Goal: Task Accomplishment & Management: Use online tool/utility

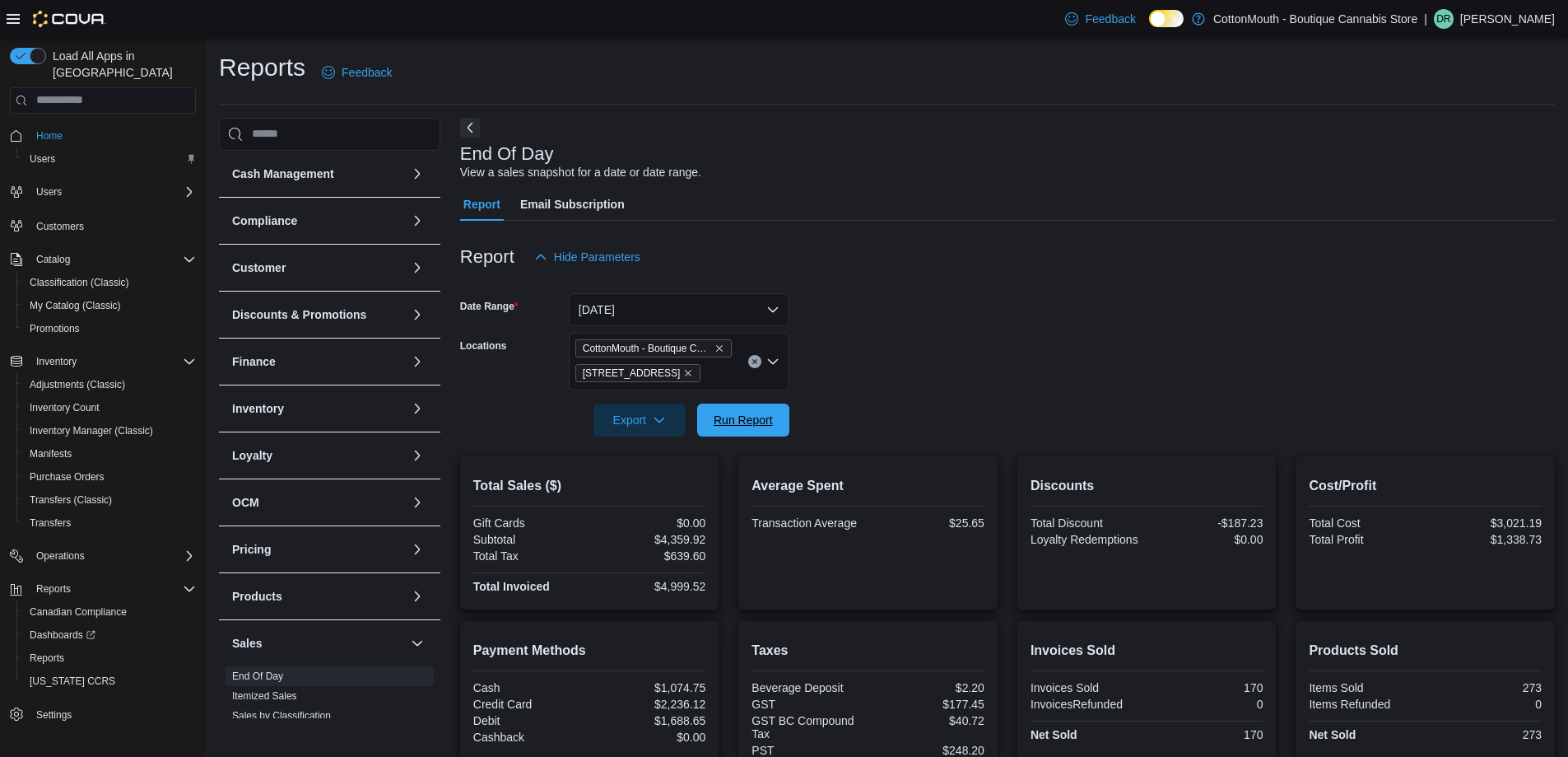
click at [758, 404] on div "Export Run Report" at bounding box center [625, 420] width 330 height 33
click at [736, 420] on span "Run Report" at bounding box center [743, 419] width 59 height 17
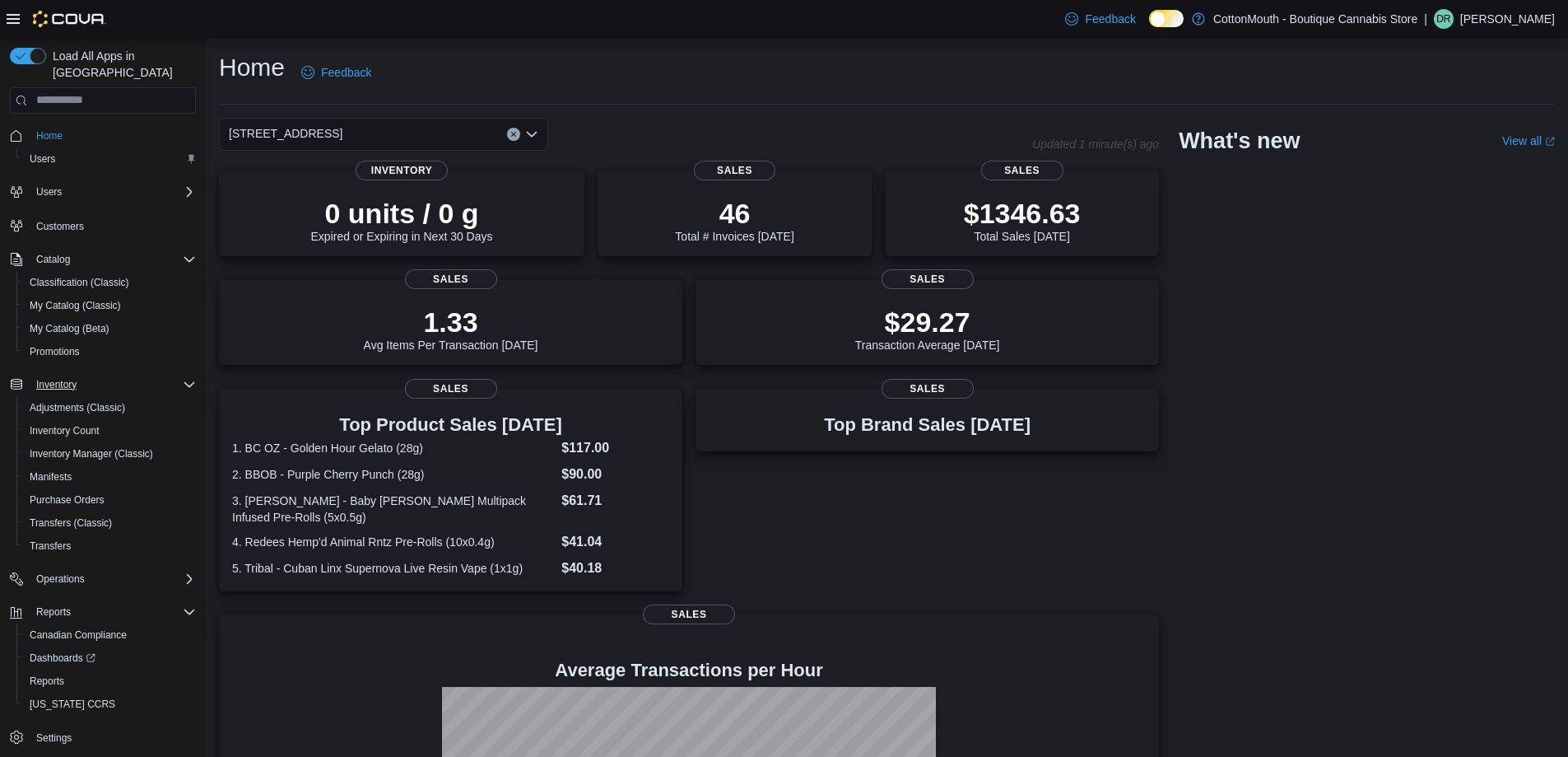
click at [167, 374] on div "Inventory" at bounding box center [113, 384] width 166 height 19
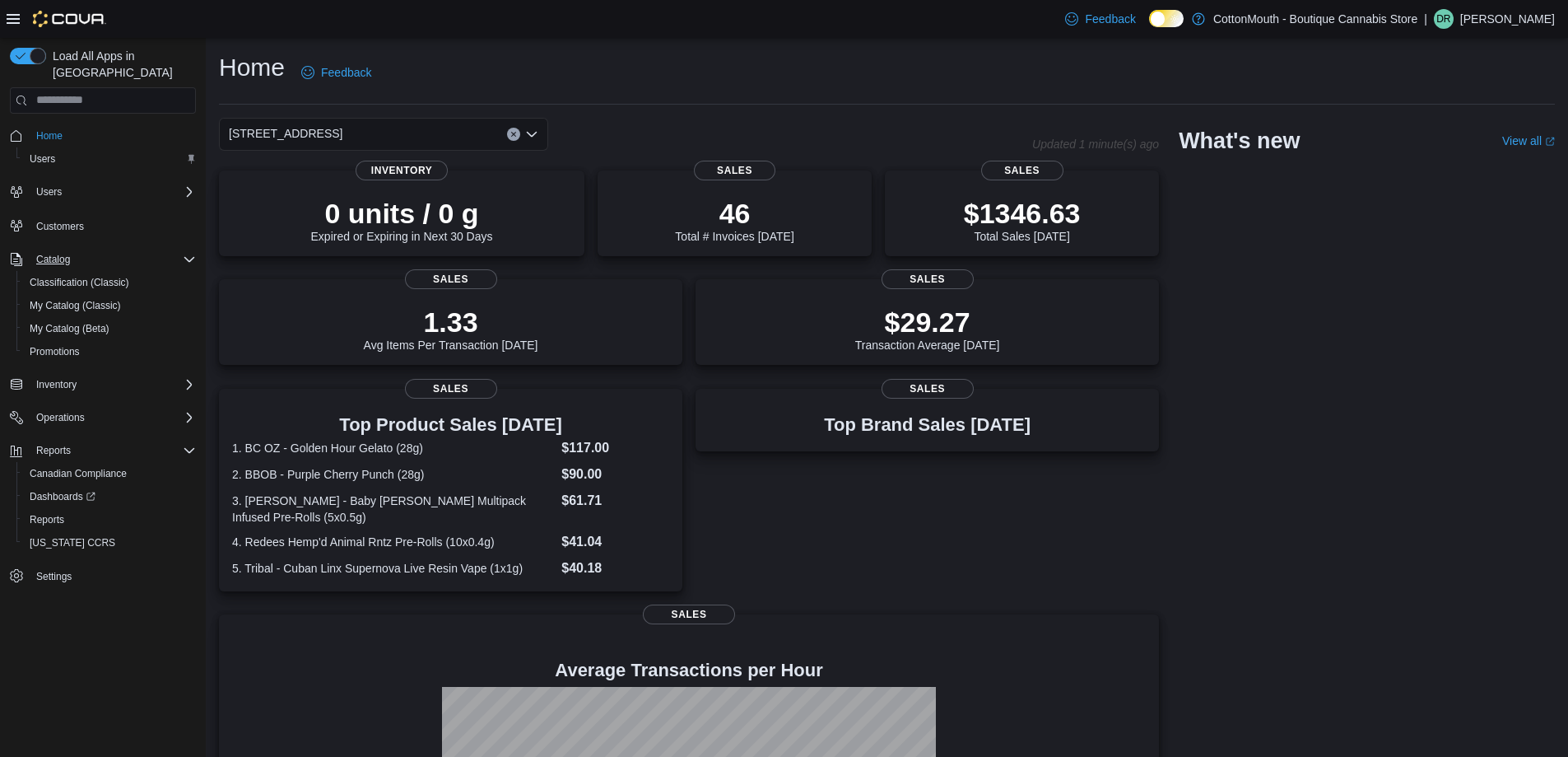
click at [180, 250] on div "Catalog" at bounding box center [113, 259] width 166 height 19
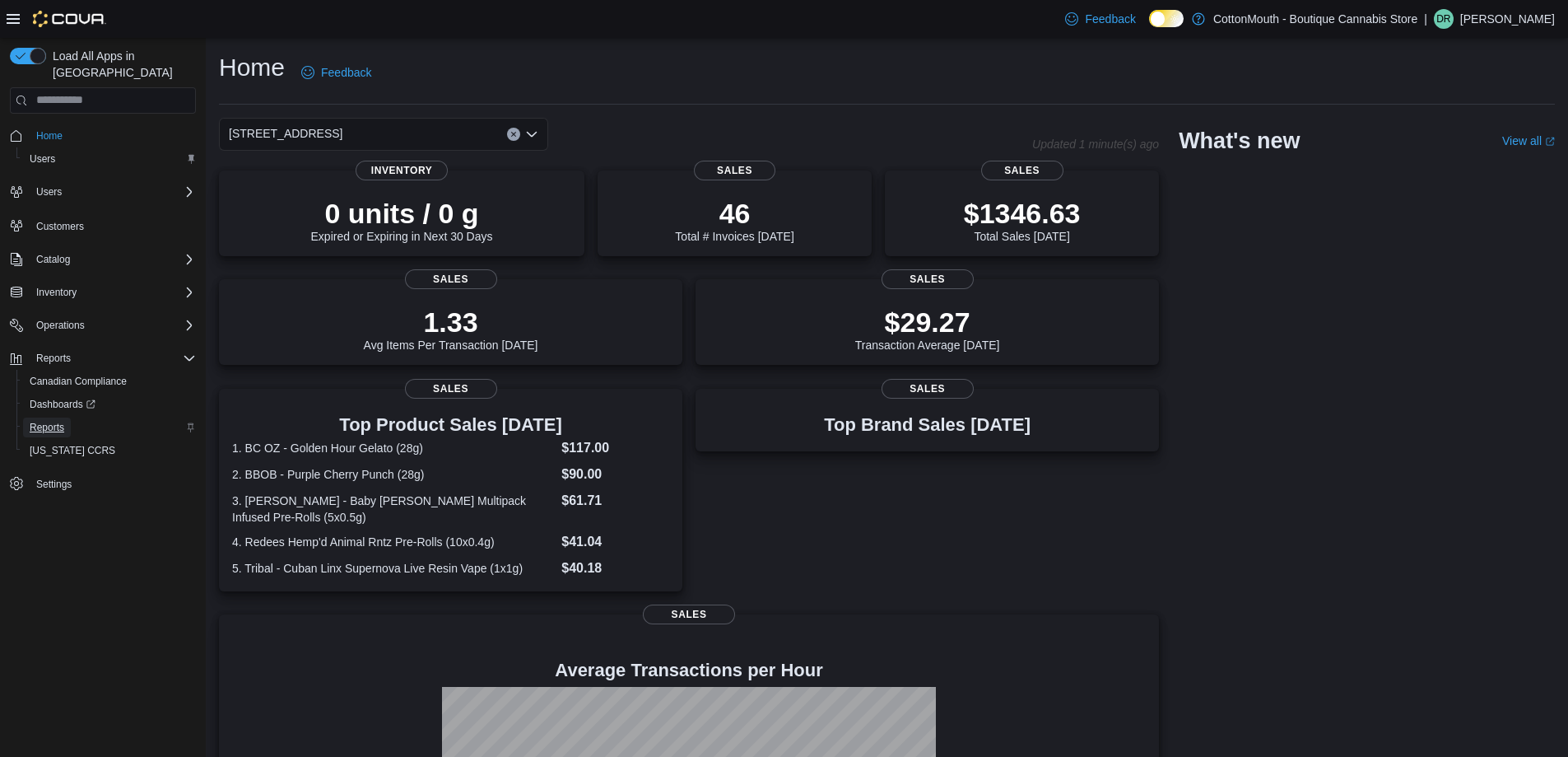
click at [52, 421] on span "Reports" at bounding box center [46, 427] width 34 height 13
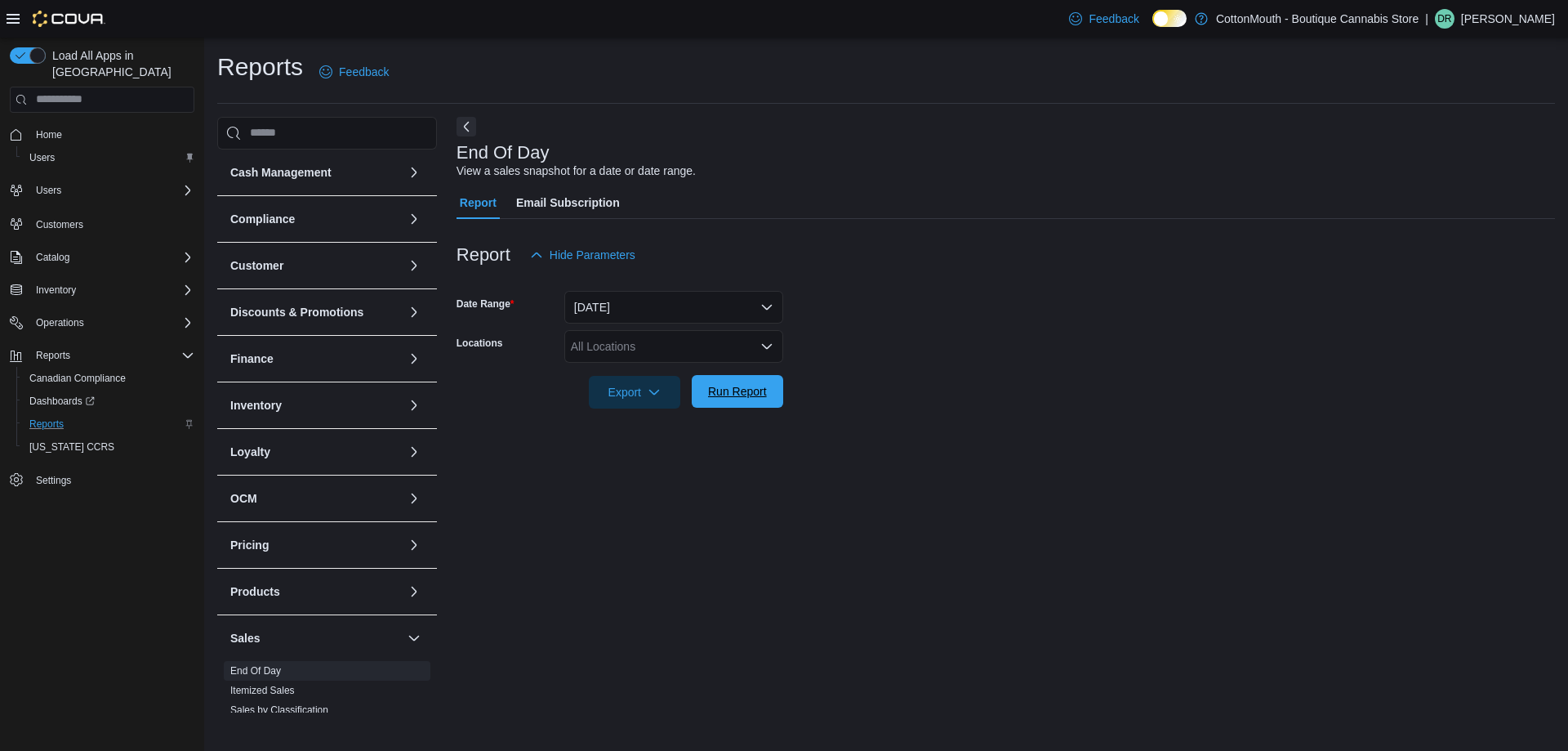
click at [718, 376] on span "Run Report" at bounding box center [738, 391] width 72 height 33
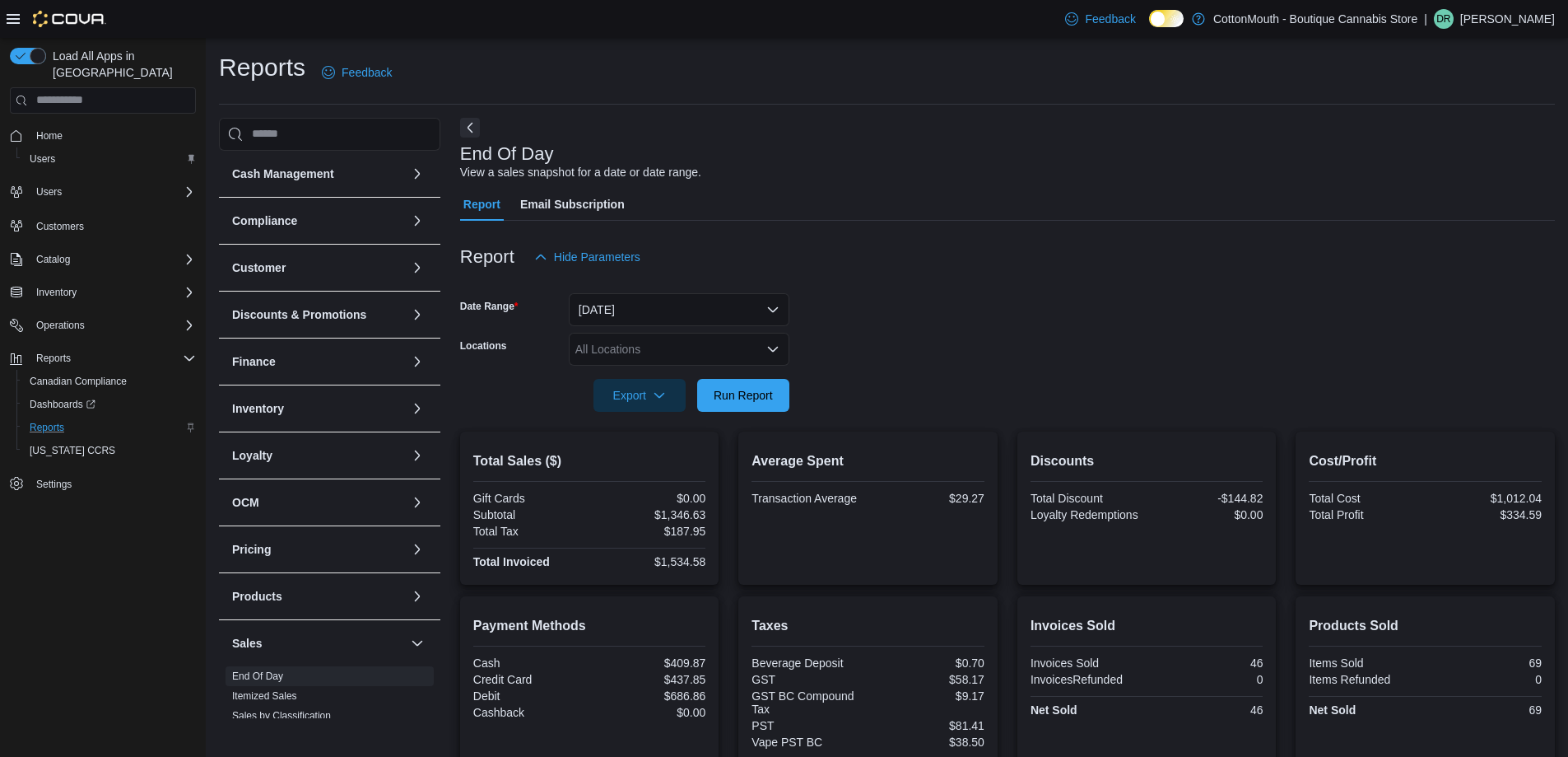
click at [910, 189] on div "Report Email Subscription" at bounding box center [1007, 204] width 1095 height 33
